Goal: Transaction & Acquisition: Download file/media

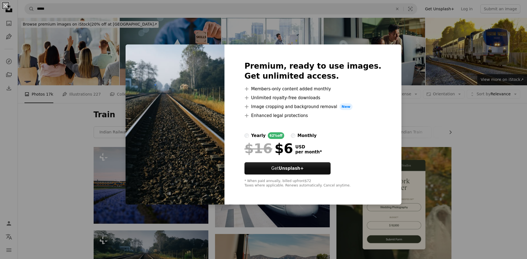
scroll to position [167, 0]
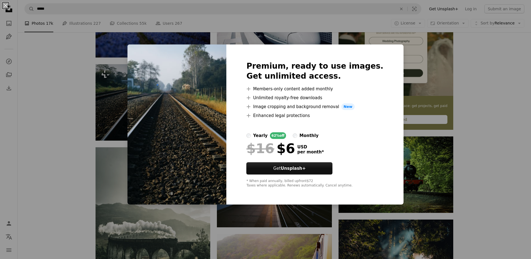
click at [465, 79] on div "An X shape Premium, ready to use images. Get unlimited access. A plus sign Memb…" at bounding box center [265, 129] width 531 height 259
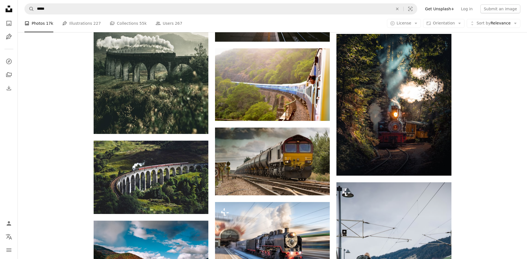
scroll to position [361, 0]
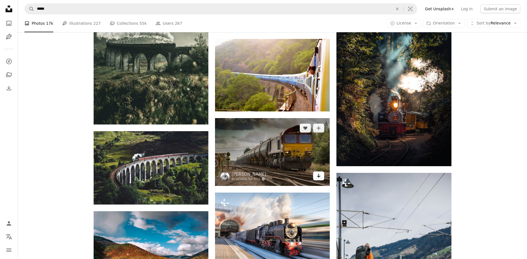
click at [319, 177] on icon "Arrow pointing down" at bounding box center [318, 175] width 4 height 7
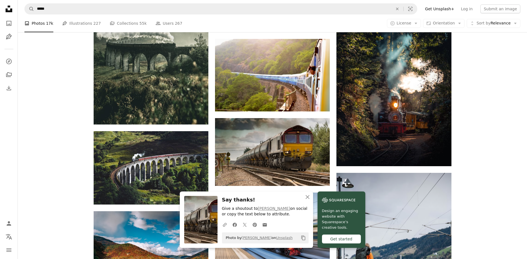
drag, startPoint x: 506, startPoint y: 146, endPoint x: 493, endPoint y: 145, distance: 13.4
click at [506, 146] on div "Plus sign for Unsplash+ A heart A plus sign [PERSON_NAME] For Unsplash+ A lock …" at bounding box center [272, 238] width 509 height 904
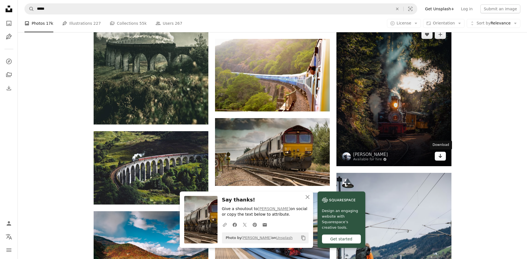
click at [439, 154] on icon "Arrow pointing down" at bounding box center [440, 155] width 4 height 7
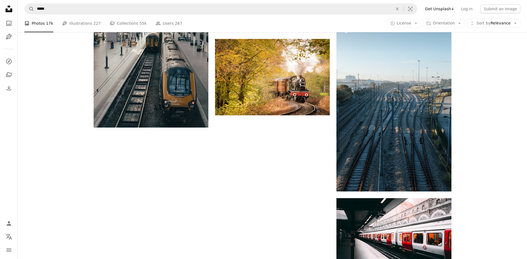
scroll to position [778, 0]
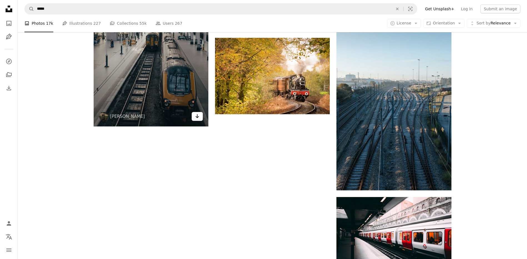
click at [200, 115] on link "Arrow pointing down" at bounding box center [197, 116] width 11 height 9
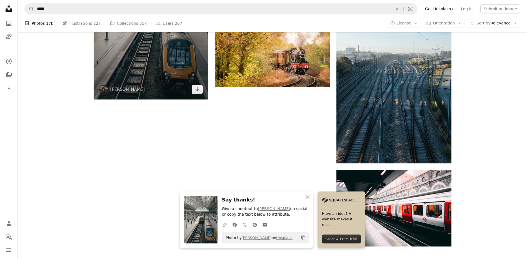
scroll to position [694, 0]
